Goal: Transaction & Acquisition: Obtain resource

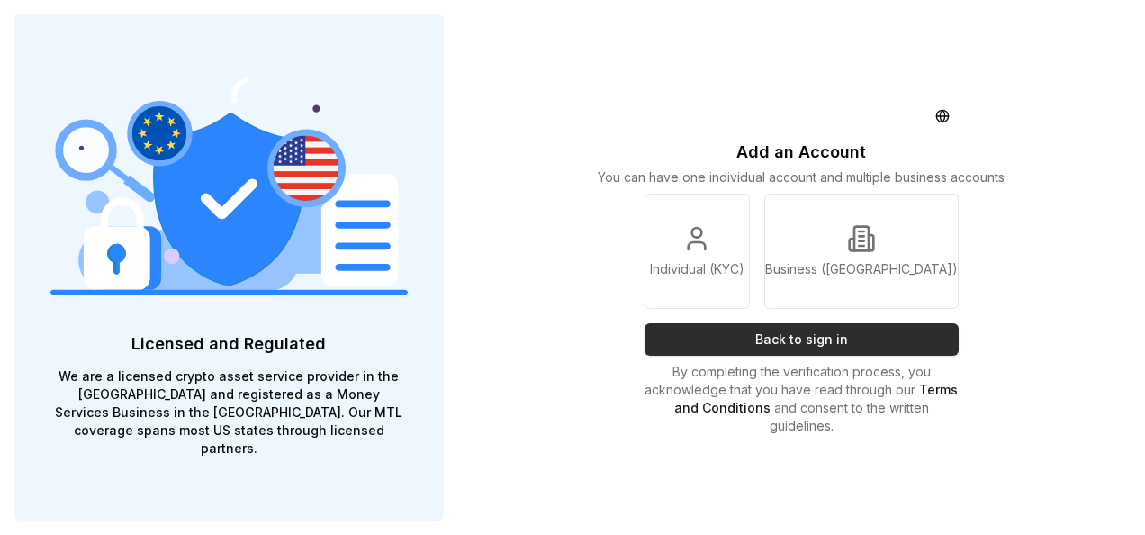
click at [868, 336] on button "Back to sign in" at bounding box center [801, 339] width 315 height 32
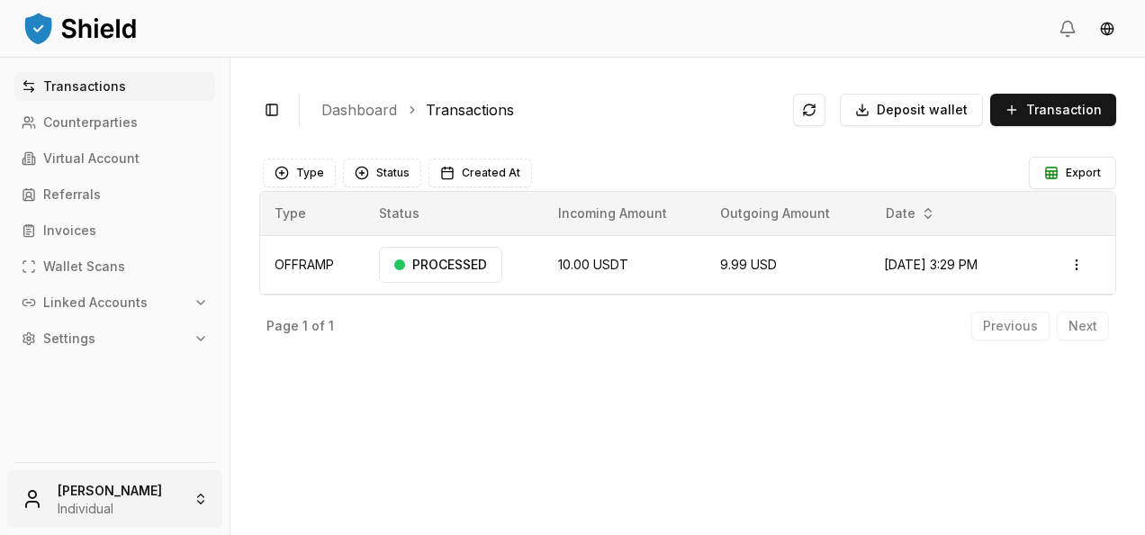
click at [110, 493] on html "Transactions Counterparties Virtual Account Referrals Invoices Wallet Scans Lin…" at bounding box center [572, 267] width 1145 height 535
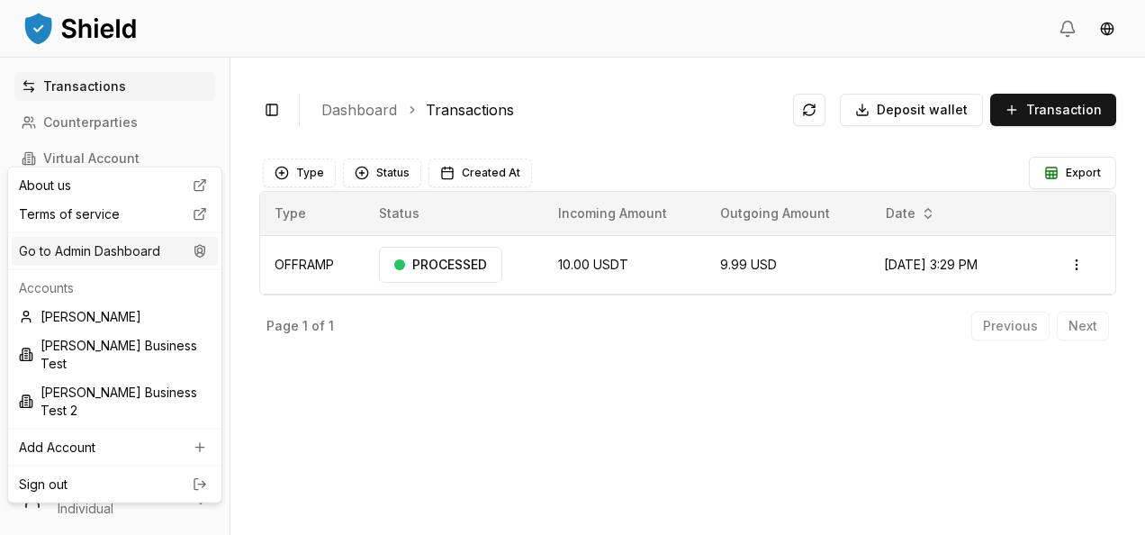
click at [126, 244] on div "Go to Admin Dashboard" at bounding box center [115, 251] width 206 height 29
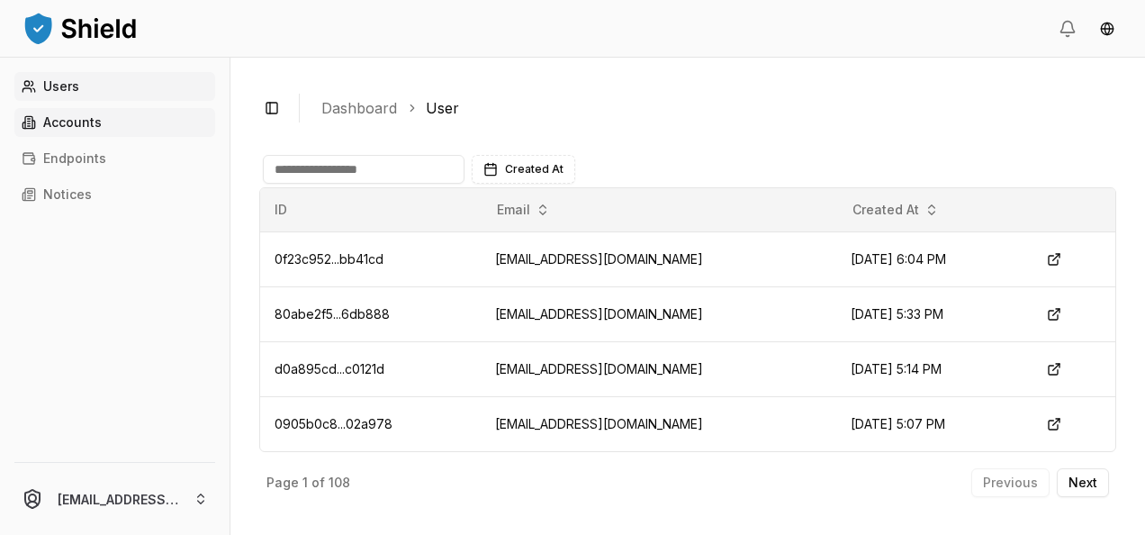
click at [133, 126] on link "Accounts" at bounding box center [114, 122] width 201 height 29
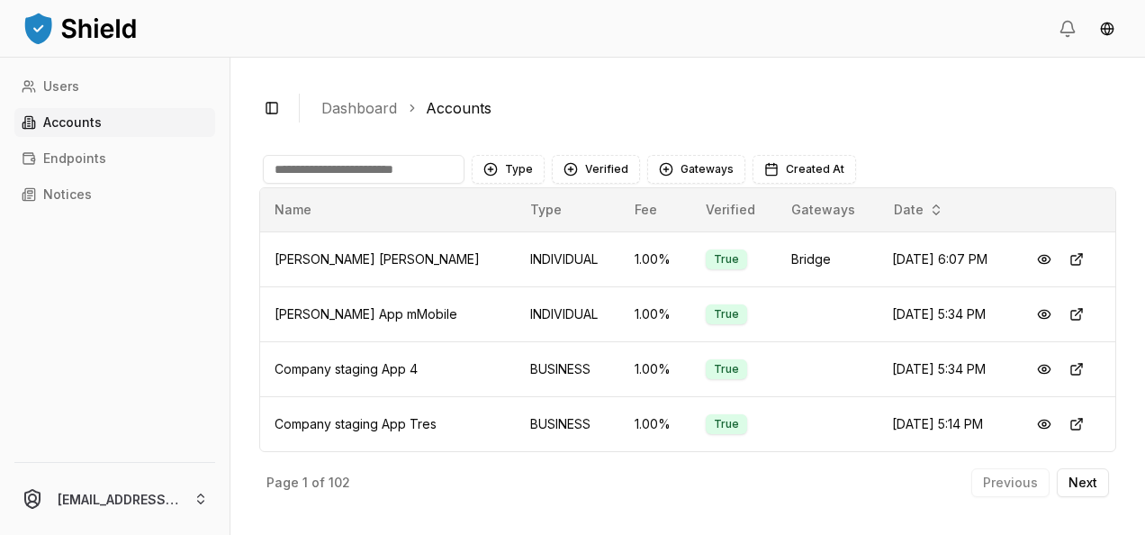
click at [338, 165] on input at bounding box center [364, 169] width 202 height 29
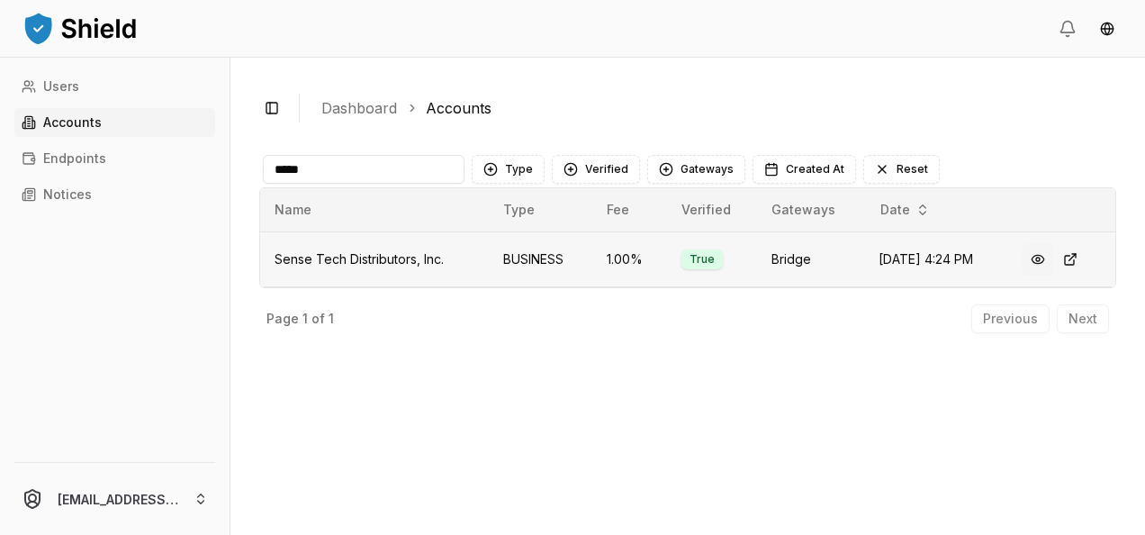
type input "*****"
click at [1045, 260] on button at bounding box center [1037, 259] width 32 height 32
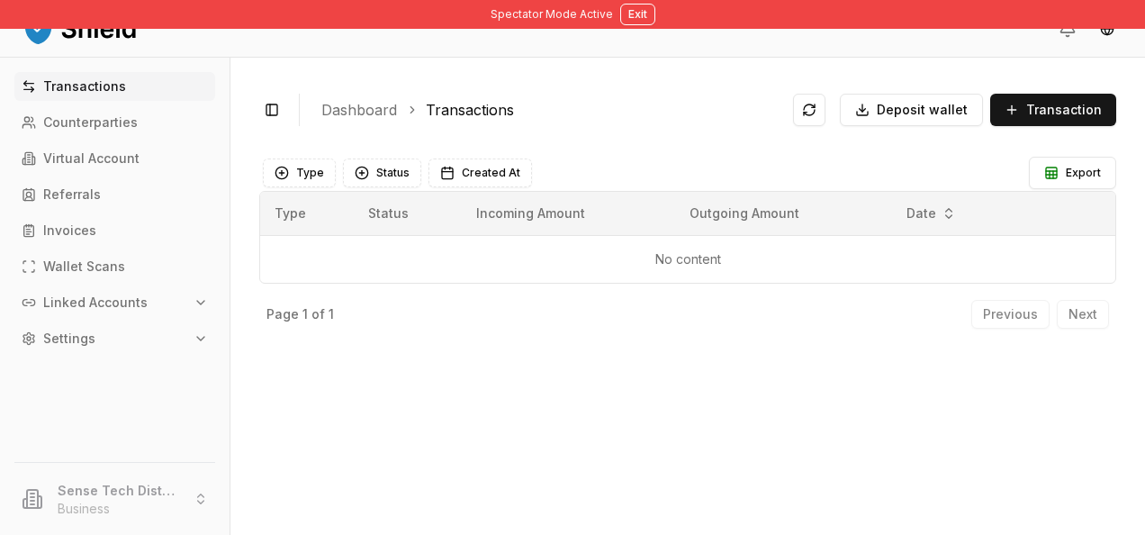
click at [142, 306] on p "Linked Accounts" at bounding box center [95, 302] width 104 height 13
click at [97, 362] on p "Bank Accounts" at bounding box center [92, 365] width 94 height 13
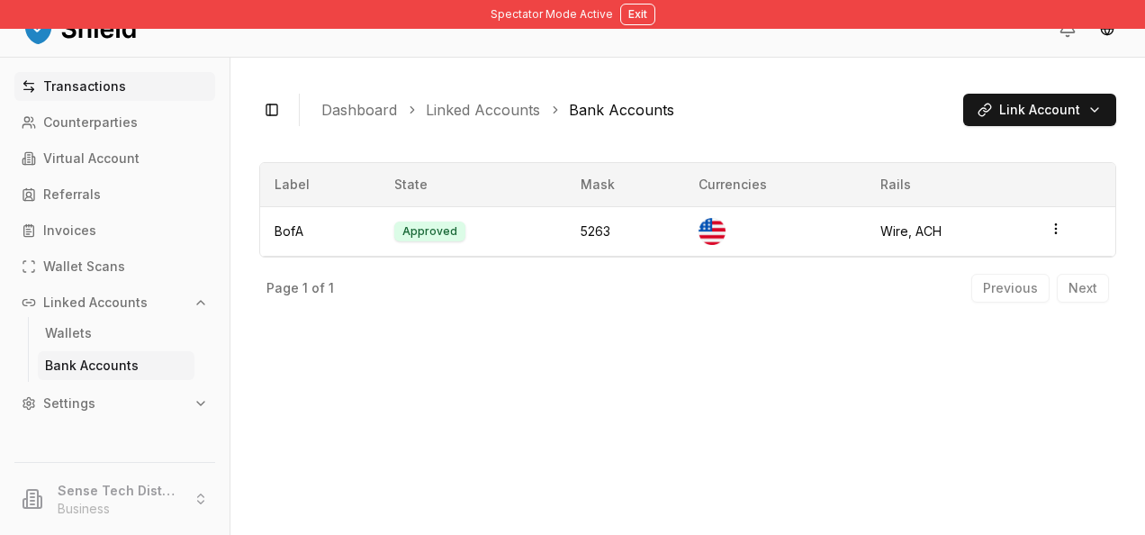
click at [106, 90] on p "Transactions" at bounding box center [84, 86] width 83 height 13
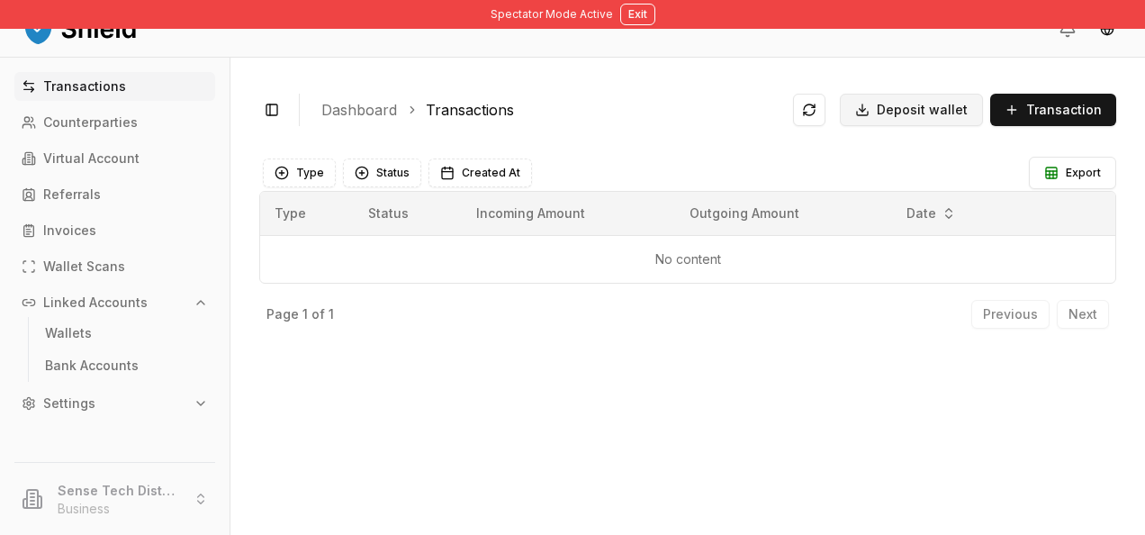
click at [926, 95] on button "Deposit wallet" at bounding box center [911, 110] width 143 height 32
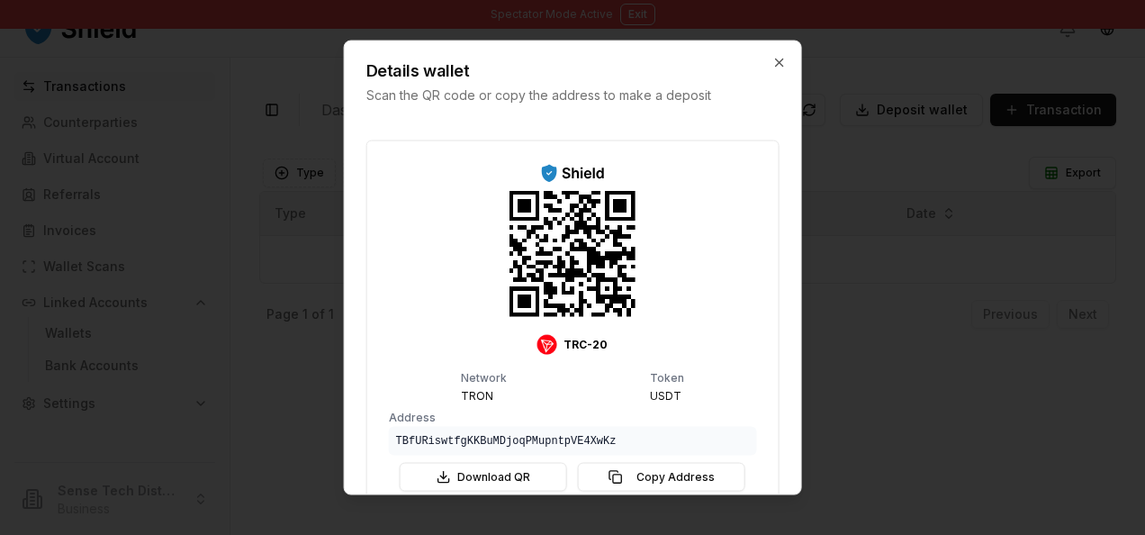
click at [725, 405] on div "TRC-20 Network TRON Token USDT Address TBfURiswtfgKKBuMDjoqPMupntpVE4XwKz Downl…" at bounding box center [573, 324] width 368 height 336
click at [534, 88] on p "Scan the QR code or copy the address to make a deposit" at bounding box center [554, 95] width 377 height 18
click at [563, 443] on code "TBfURiswtfgKKBuMDjoqPMupntpVE4XwKz" at bounding box center [573, 440] width 354 height 14
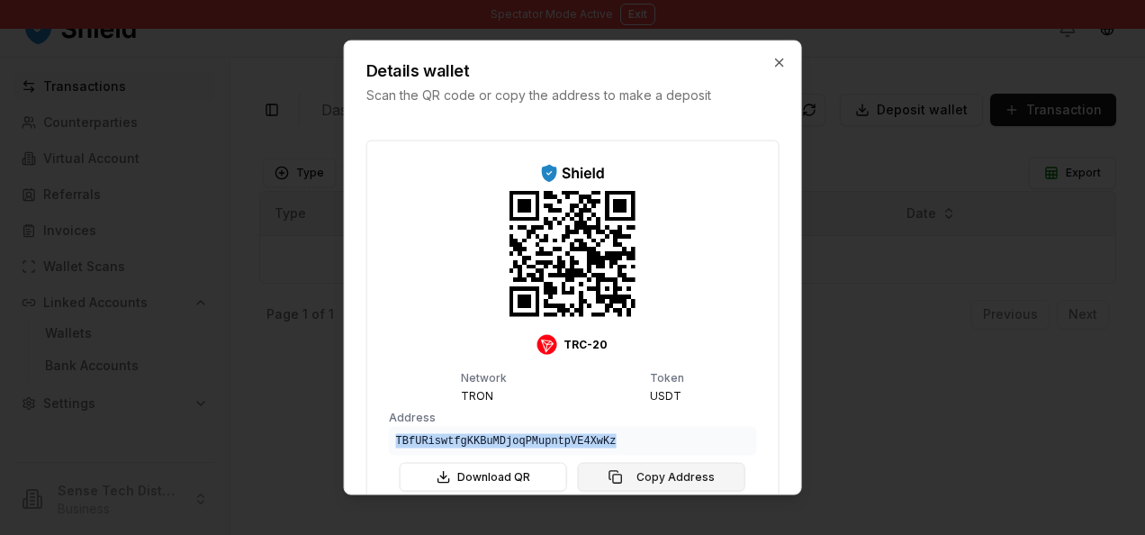
click at [625, 469] on button "Copy Address" at bounding box center [661, 476] width 167 height 29
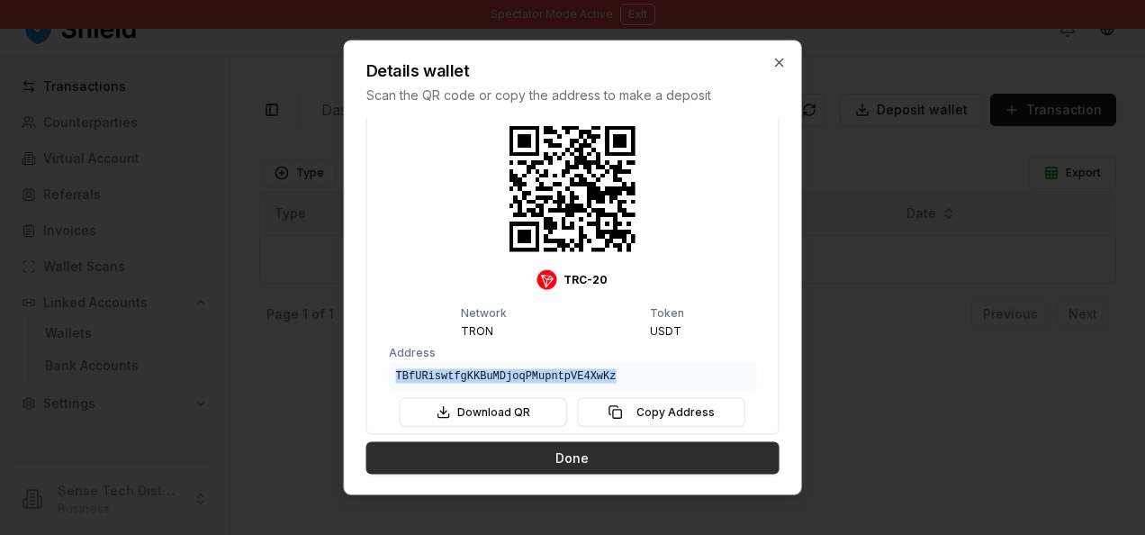
click at [562, 457] on button "Done" at bounding box center [572, 457] width 413 height 32
